Goal: Find specific page/section: Find specific page/section

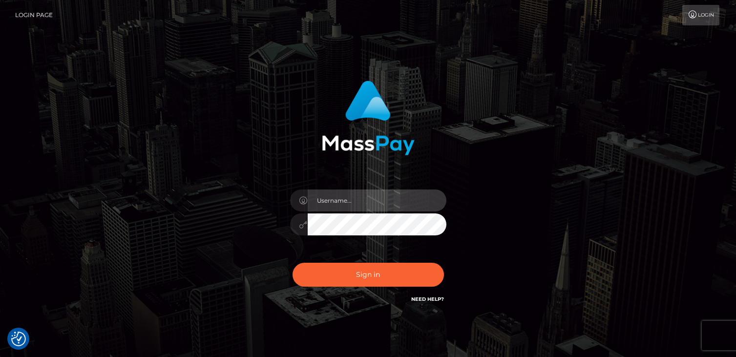
type input "catalinad"
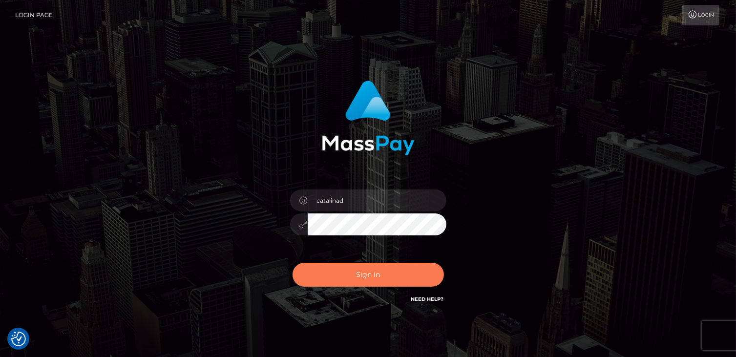
click at [382, 280] on button "Sign in" at bounding box center [367, 275] width 151 height 24
type input "catalinad"
click at [379, 278] on button "Sign in" at bounding box center [367, 275] width 151 height 24
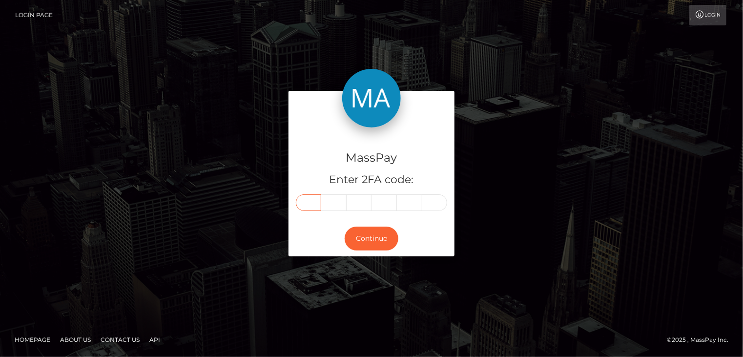
click at [310, 204] on input "text" at bounding box center [308, 202] width 25 height 17
click at [301, 205] on input "text" at bounding box center [308, 202] width 25 height 17
type input "4"
type input "1"
type input "5"
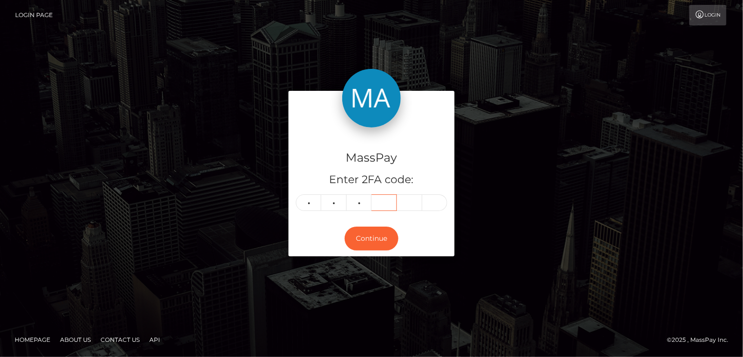
type input "0"
type input "8"
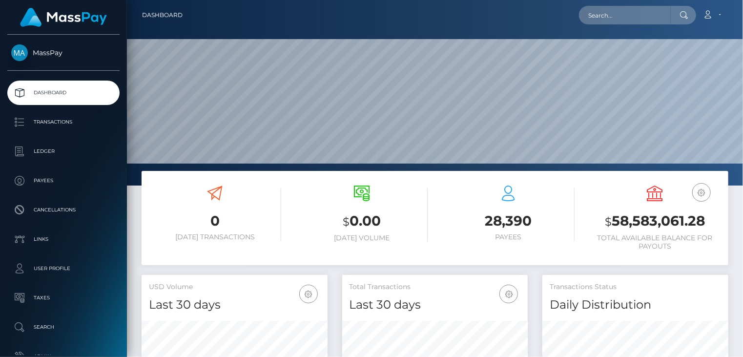
scroll to position [173, 185]
type input "MSP7e62226822051a5"
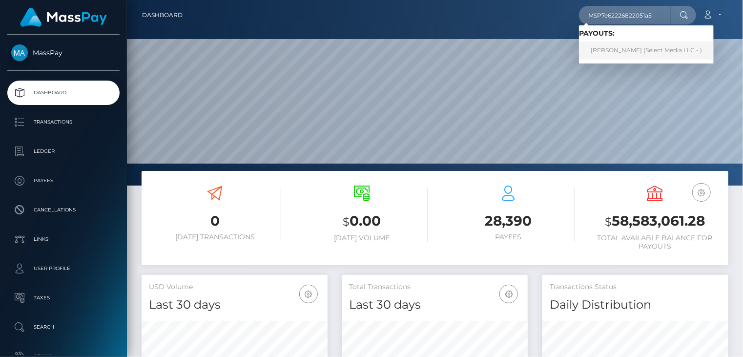
click at [620, 55] on link "Justinne Benedict Talag (Select Media LLC - )" at bounding box center [646, 50] width 135 height 18
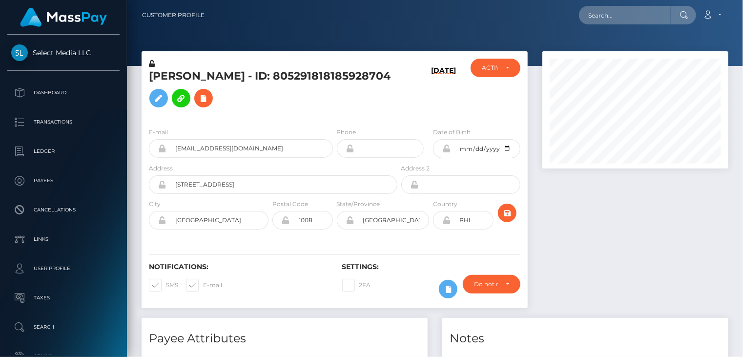
scroll to position [117, 185]
